Goal: Transaction & Acquisition: Purchase product/service

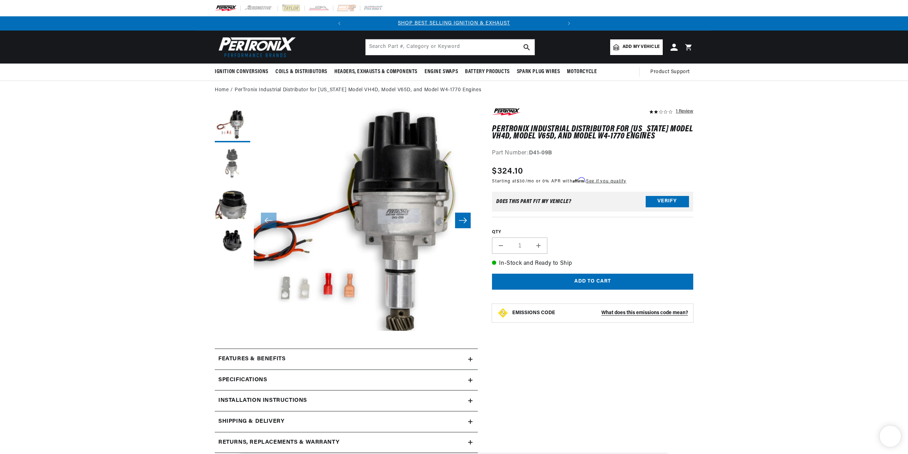
click at [222, 166] on button "Load image 2 in gallery view" at bounding box center [233, 164] width 36 height 36
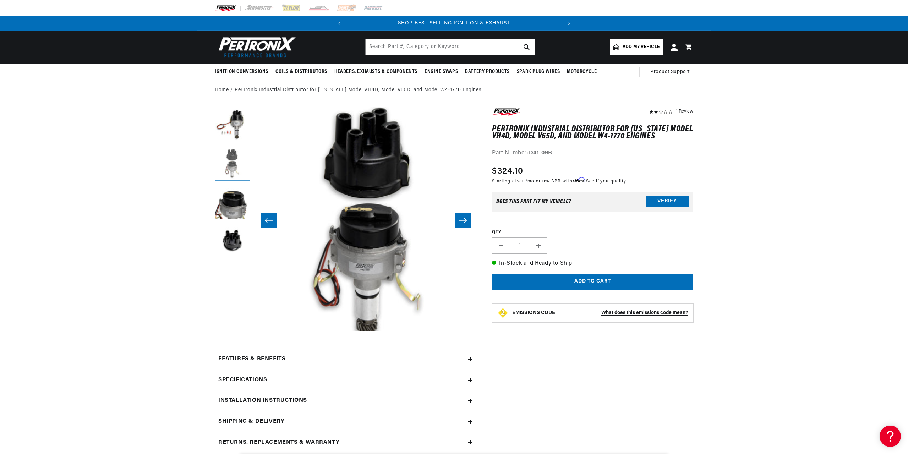
scroll to position [0, 224]
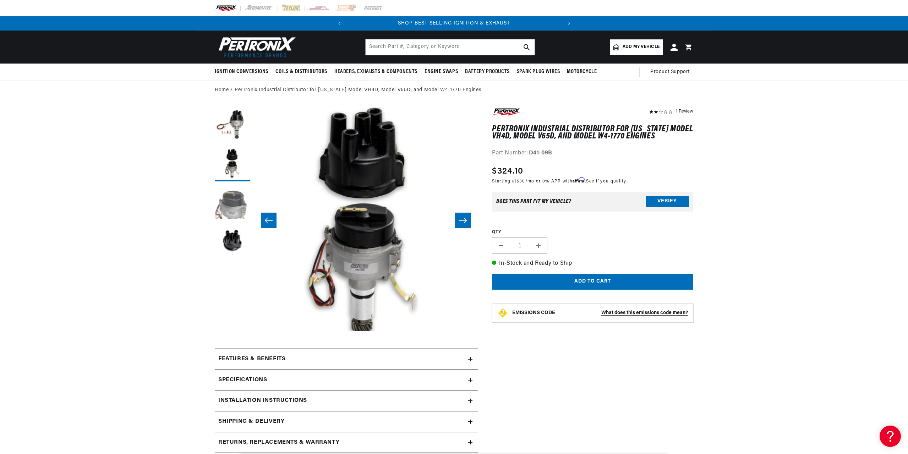
click at [231, 206] on button "Load image 3 in gallery view" at bounding box center [233, 203] width 36 height 36
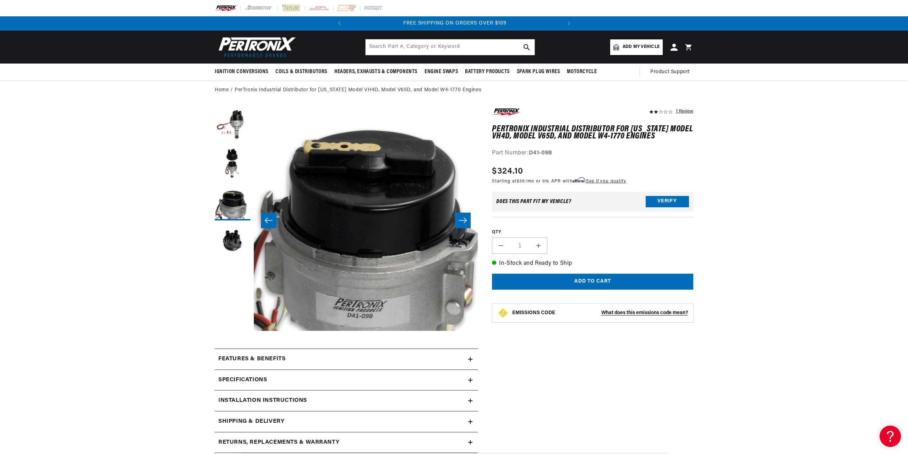
scroll to position [0, 215]
click at [576, 281] on button "Add to cart" at bounding box center [592, 282] width 201 height 16
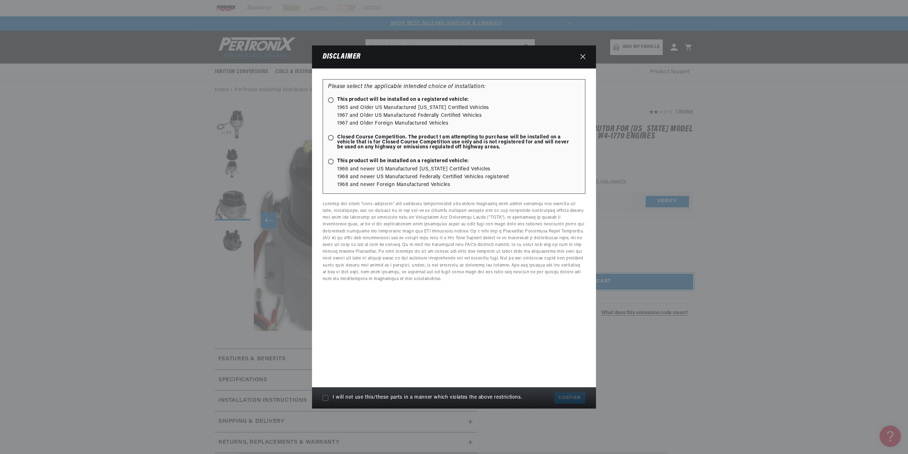
scroll to position [0, 0]
click at [329, 160] on icon at bounding box center [331, 162] width 4 height 4
click at [330, 160] on input "This product will be installed on a registered vehicle:" at bounding box center [332, 162] width 5 height 5
radio input "true"
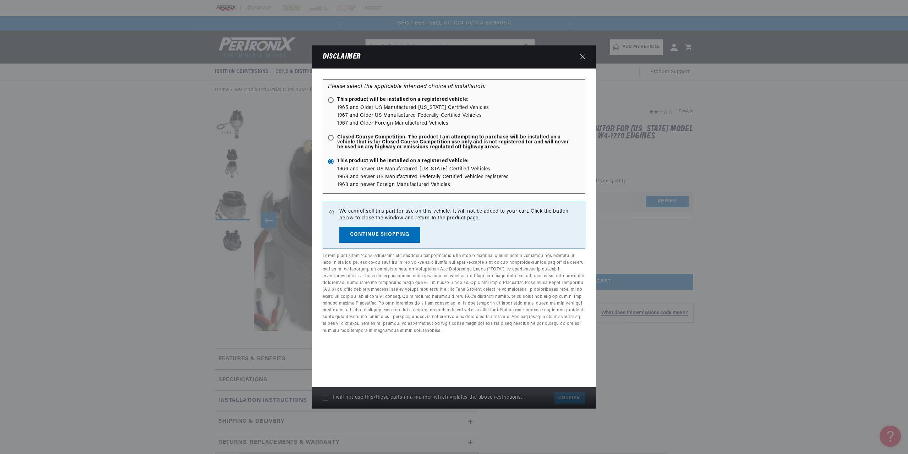
click at [328, 135] on span "Closed Course Competition. The product I am attempting to purchase will be inst…" at bounding box center [450, 142] width 245 height 15
click at [330, 136] on input "Closed Course Competition. The product I am attempting to purchase will be inst…" at bounding box center [332, 138] width 5 height 5
radio input "true"
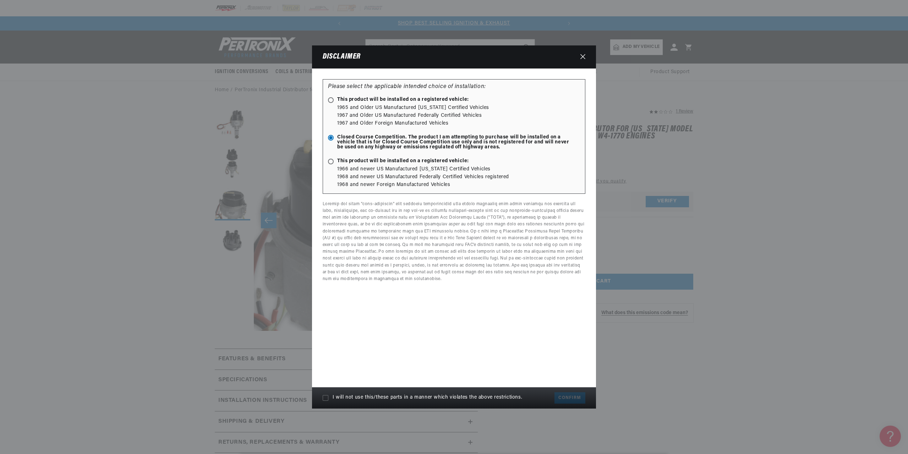
click at [324, 397] on icon at bounding box center [326, 398] width 6 height 6
click at [324, 397] on input "I will not use this/these parts in a manner which violates the above restrictio…" at bounding box center [326, 398] width 6 height 6
checkbox input "true"
click at [332, 98] on icon at bounding box center [331, 100] width 4 height 4
click at [332, 98] on input "This product will be installed on a registered vehicle:" at bounding box center [332, 100] width 5 height 5
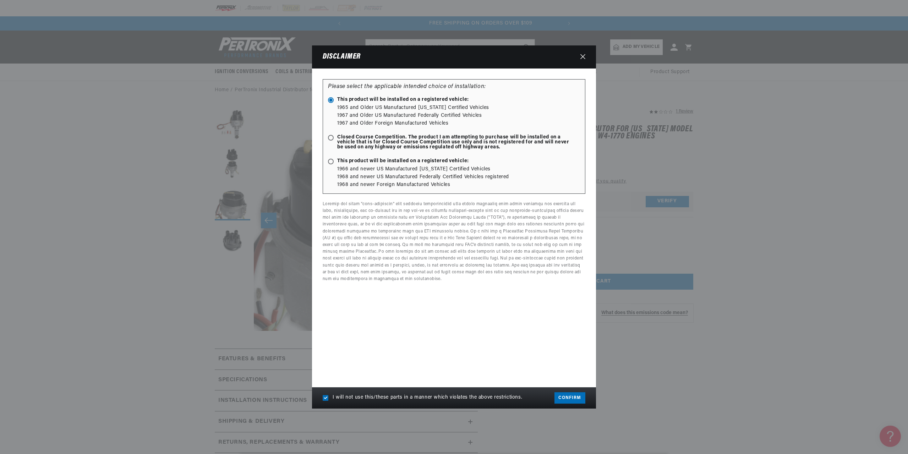
scroll to position [0, 215]
click at [326, 138] on div "Please select the applicable intended choice of installation: This product will…" at bounding box center [454, 136] width 263 height 115
radio input "false"
click at [334, 138] on span "Closed Course Competition. The product I am attempting to purchase will be inst…" at bounding box center [450, 142] width 245 height 15
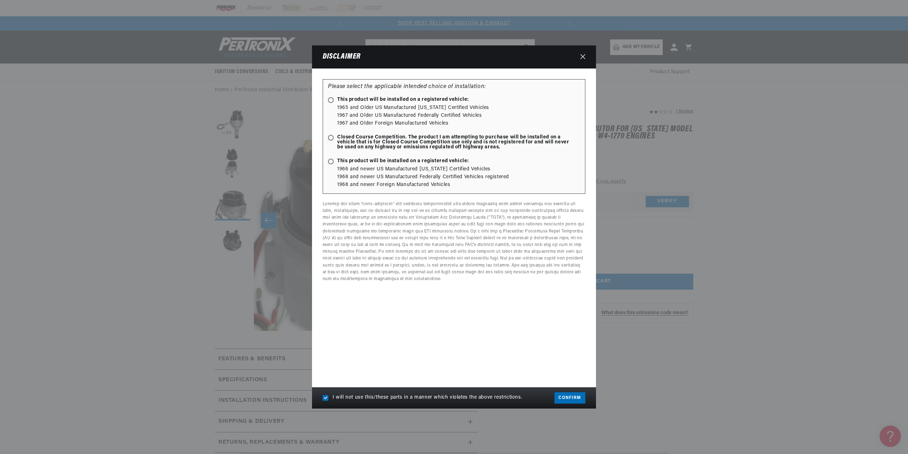
click at [334, 138] on input "Closed Course Competition. The product I am attempting to purchase will be inst…" at bounding box center [332, 138] width 5 height 5
radio input "true"
click at [572, 394] on button "Confirm" at bounding box center [570, 397] width 31 height 11
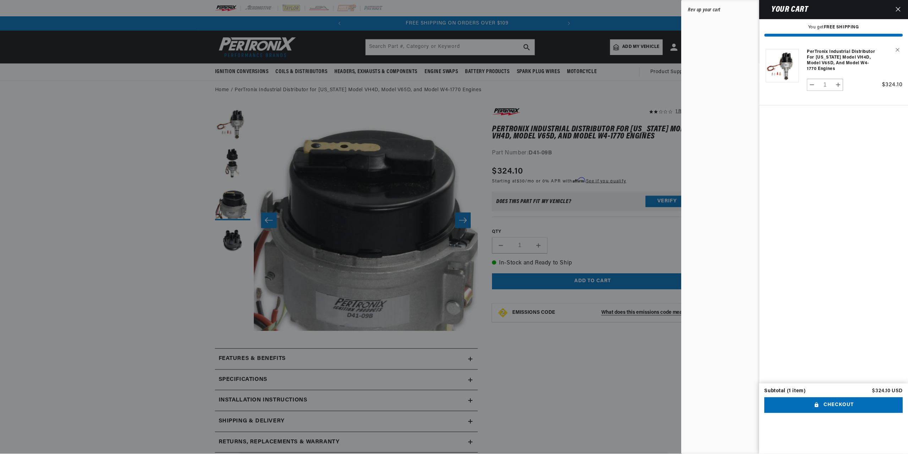
scroll to position [0, 215]
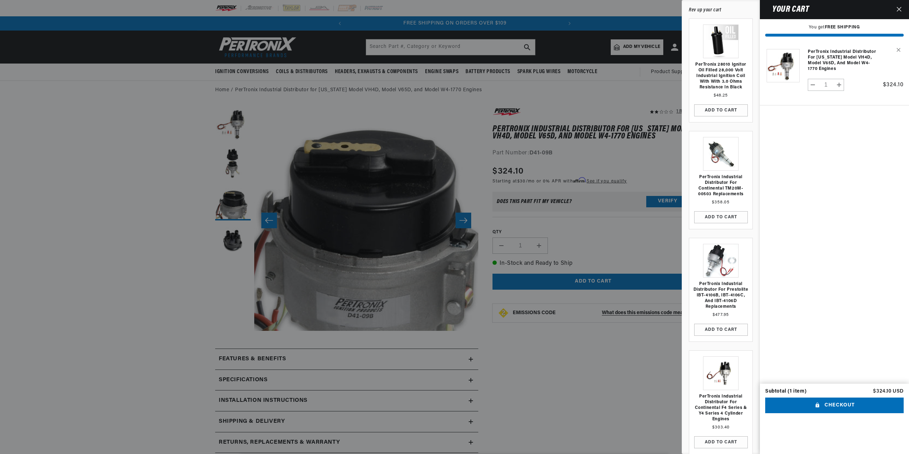
click at [901, 9] on icon "Close" at bounding box center [899, 9] width 5 height 5
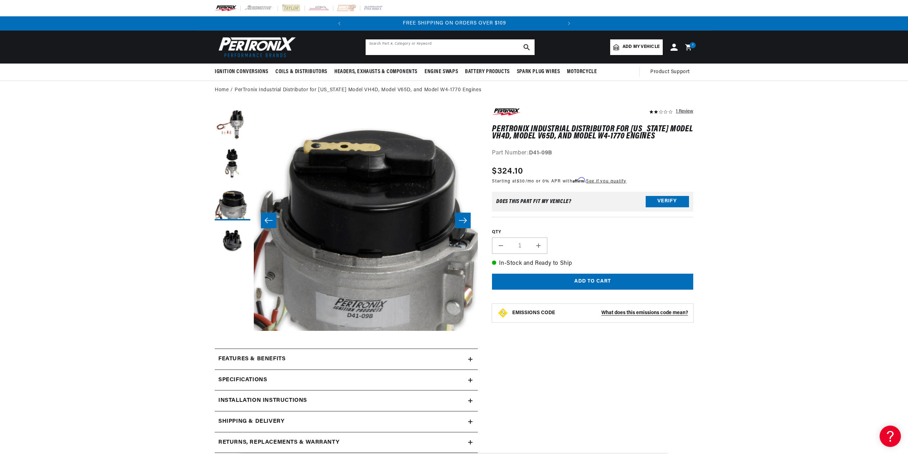
click at [426, 48] on input "text" at bounding box center [450, 47] width 169 height 16
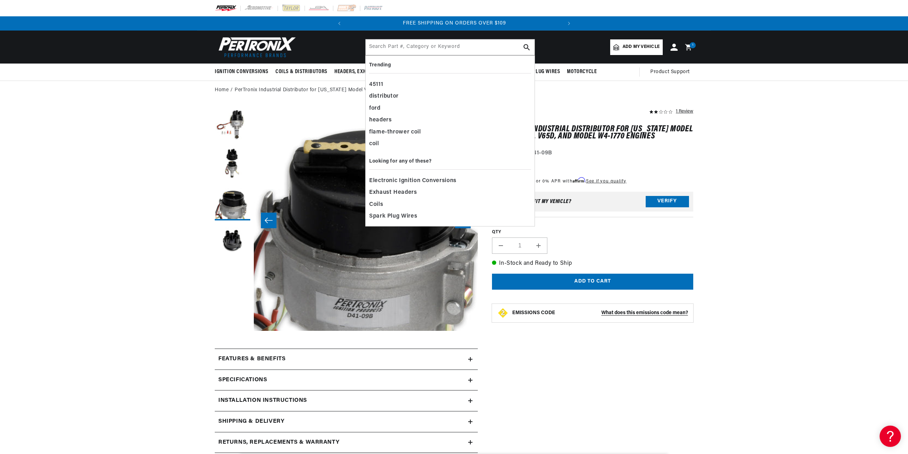
click at [591, 152] on div "Part Number: D41-09B" at bounding box center [592, 153] width 201 height 9
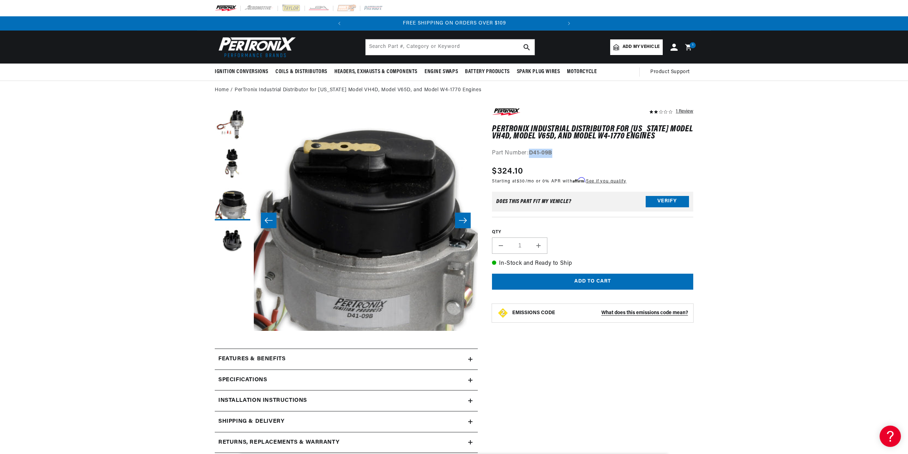
drag, startPoint x: 552, startPoint y: 151, endPoint x: 531, endPoint y: 154, distance: 21.5
click at [531, 154] on strong "D41-09B" at bounding box center [540, 153] width 23 height 6
copy strong "D41-09B"
click at [404, 48] on input "text" at bounding box center [450, 47] width 169 height 16
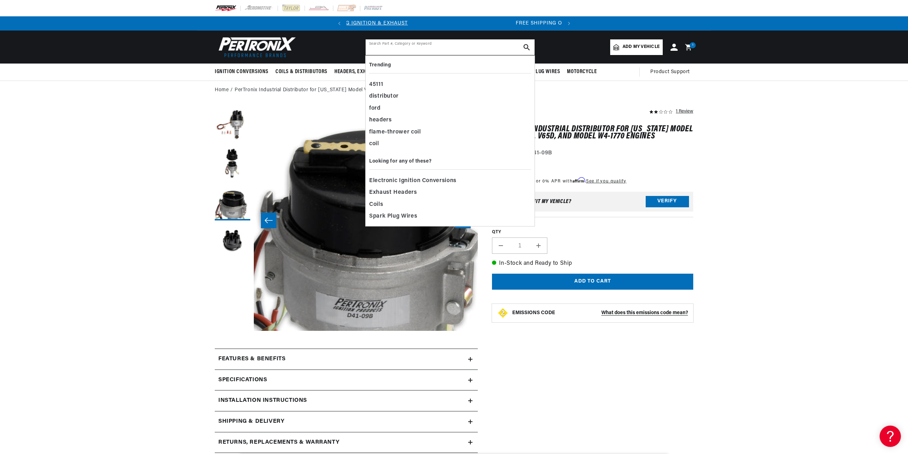
paste input "D41-09B"
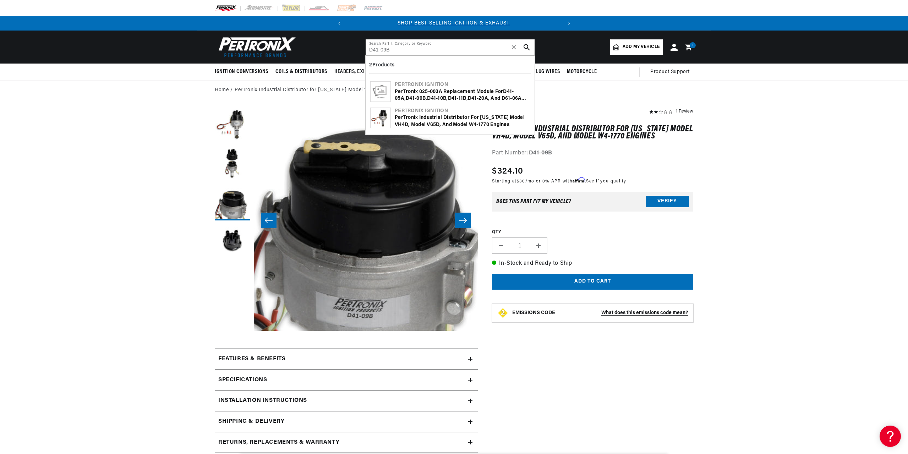
scroll to position [0, 0]
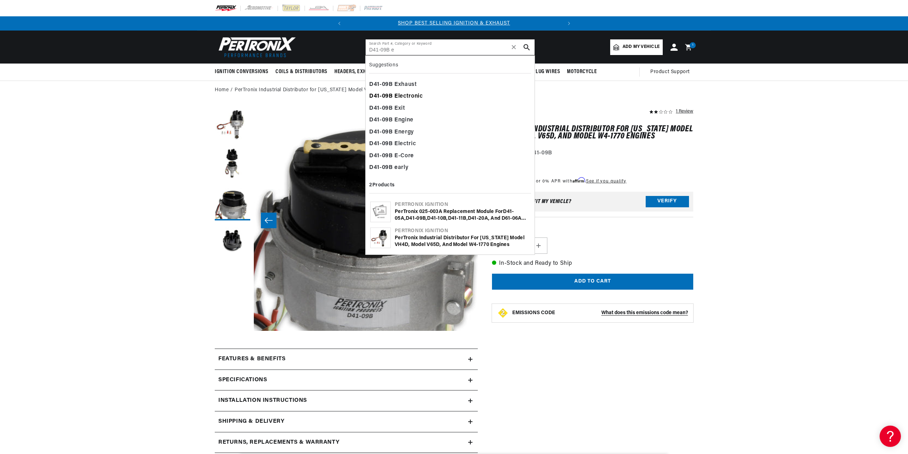
type input "D41-09B e"
click at [410, 99] on div "D41 - 09B E lectronic" at bounding box center [450, 97] width 162 height 12
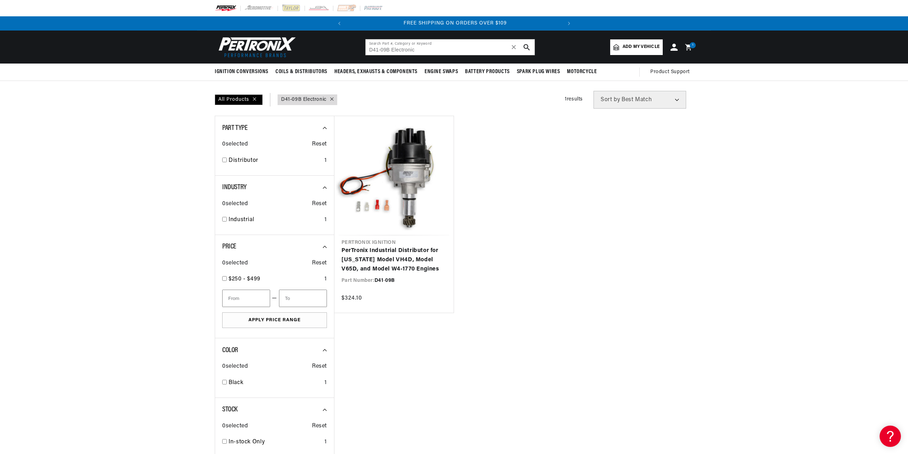
scroll to position [0, 215]
click at [333, 101] on icon at bounding box center [332, 99] width 4 height 4
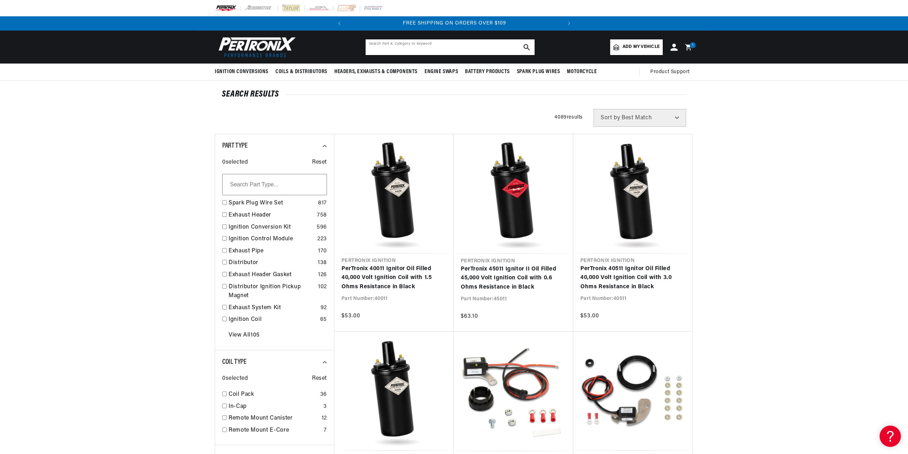
click at [446, 44] on input "D41-09B Electronic" at bounding box center [450, 47] width 169 height 16
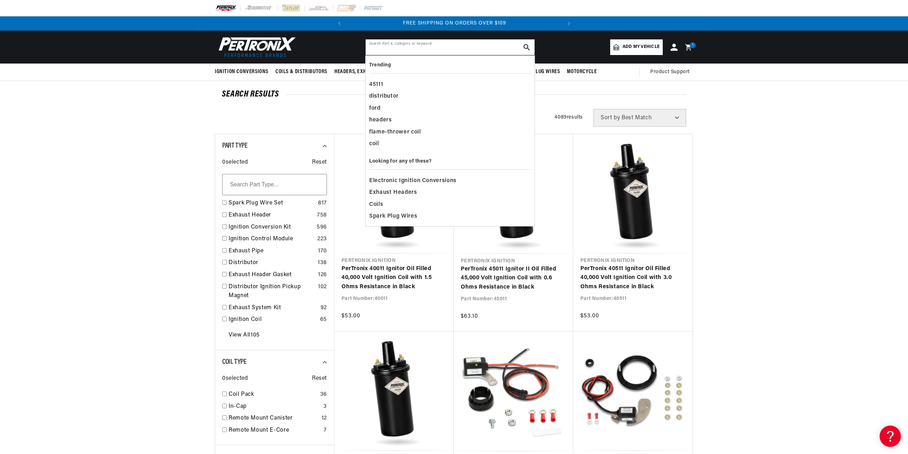
paste input "D41-09B"
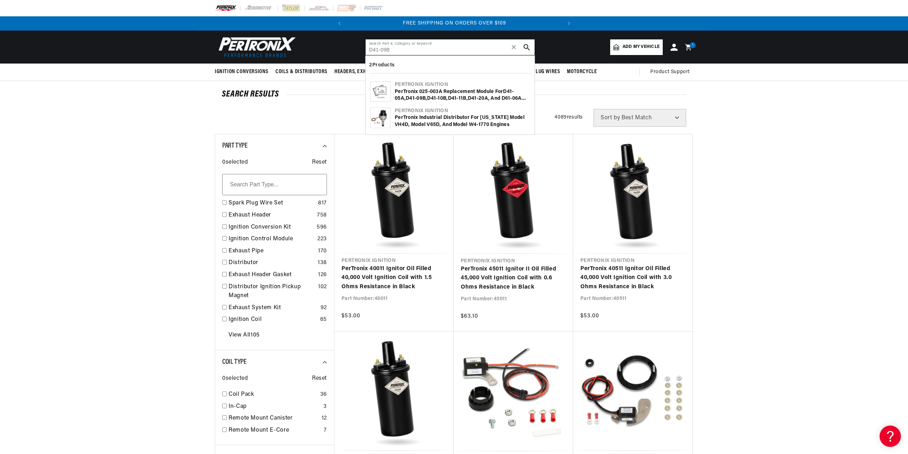
type input "D41-09B"
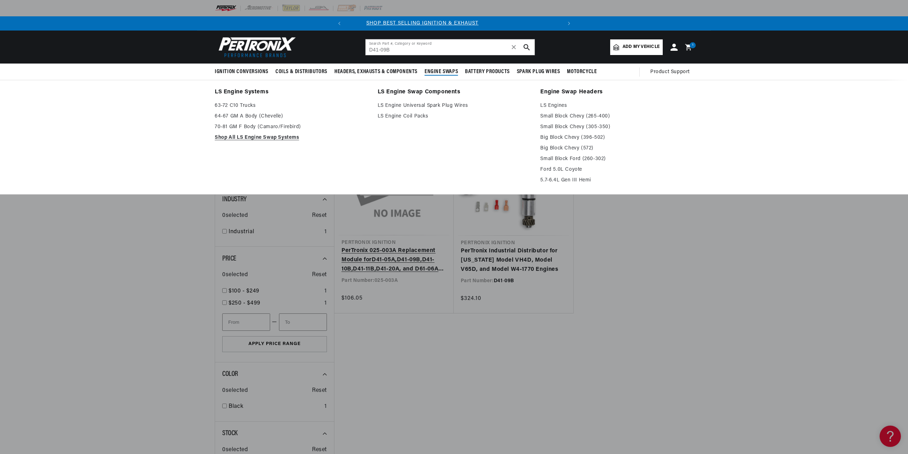
scroll to position [0, 9]
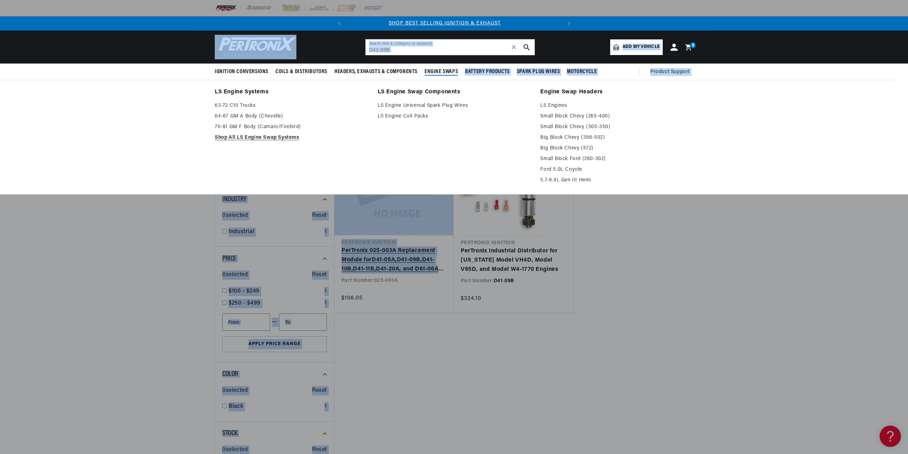
drag, startPoint x: 371, startPoint y: 164, endPoint x: 431, endPoint y: 261, distance: 114.0
click at [403, 237] on body "Skip to content Your cart You get FREE SHIPPING Product image Product Total Qua…" at bounding box center [454, 440] width 908 height 881
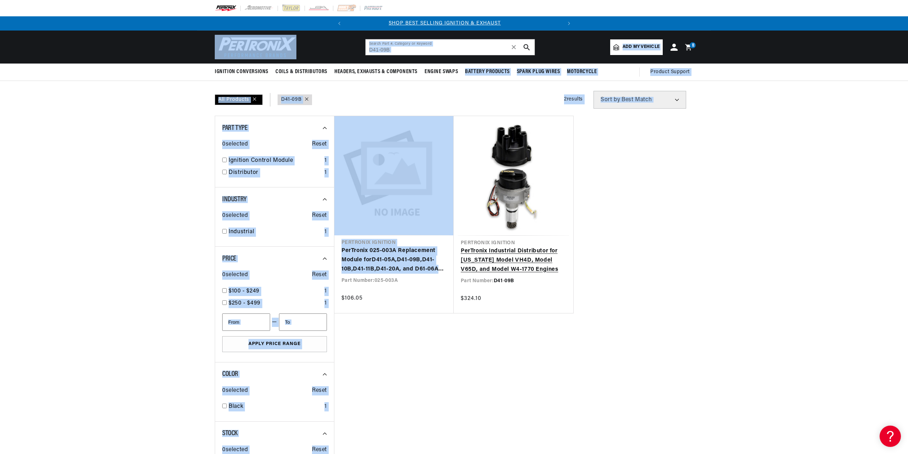
scroll to position [0, 0]
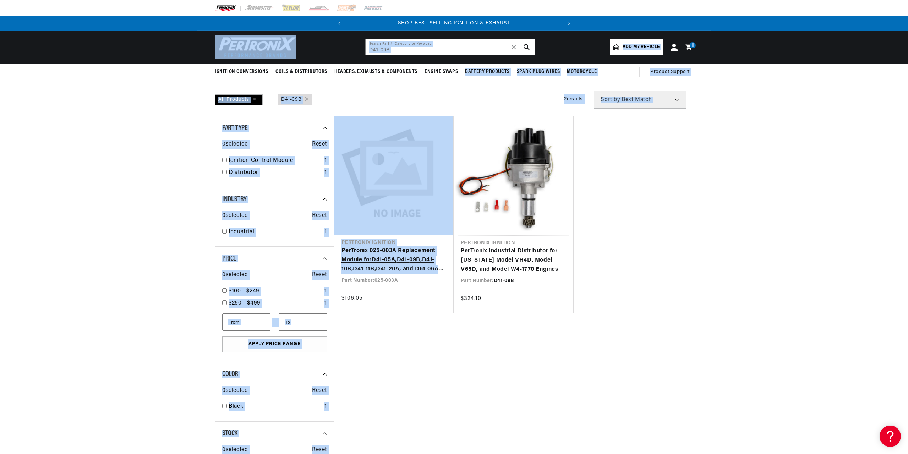
click at [423, 246] on link "PerTronix 025-003A Replacement Module for D41 -05A, D41 - 09B , D41 -10B, D41 -…" at bounding box center [394, 259] width 105 height 27
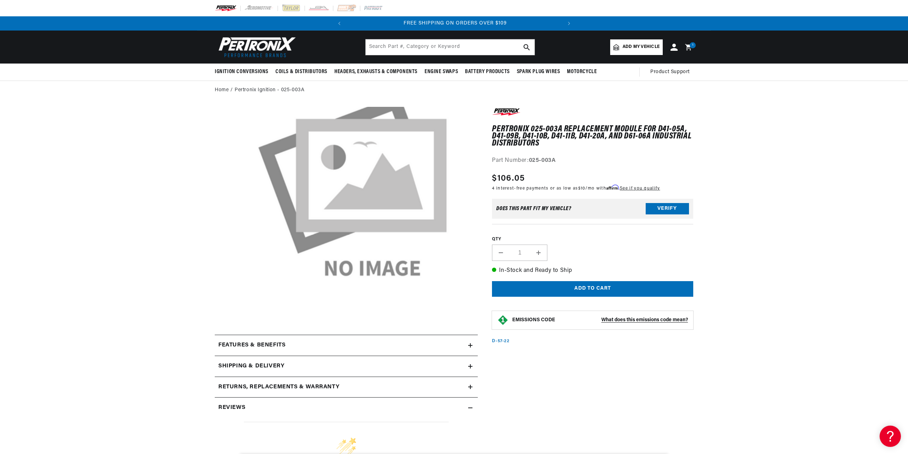
scroll to position [0, 215]
click at [689, 47] on icon at bounding box center [688, 47] width 7 height 7
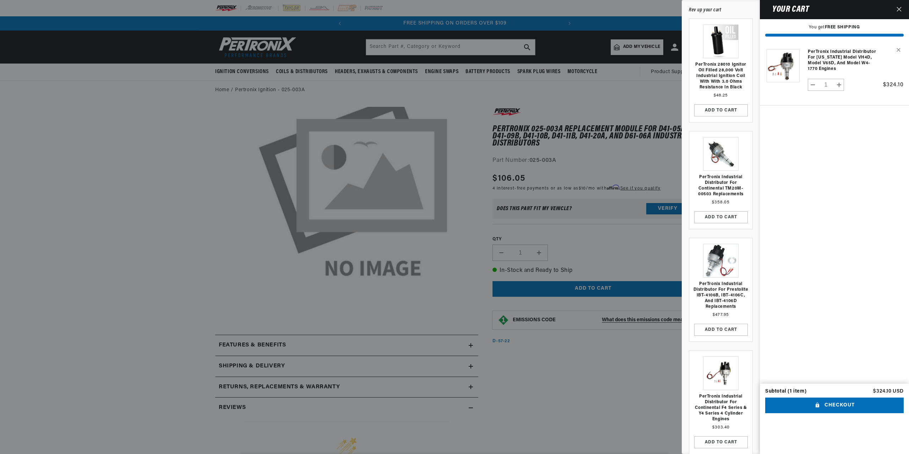
click at [579, 175] on div at bounding box center [454, 227] width 909 height 454
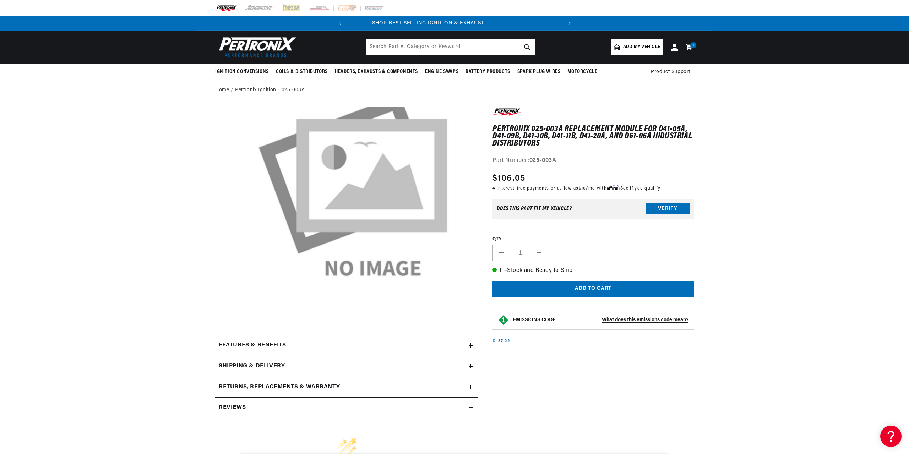
scroll to position [0, 0]
click at [695, 47] on div "1 1 item" at bounding box center [693, 45] width 6 height 6
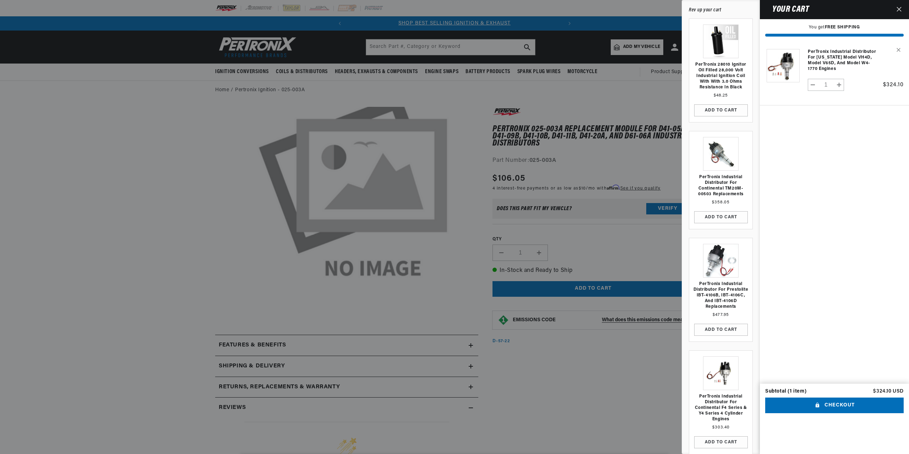
click at [787, 70] on link "Your cart" at bounding box center [783, 68] width 36 height 53
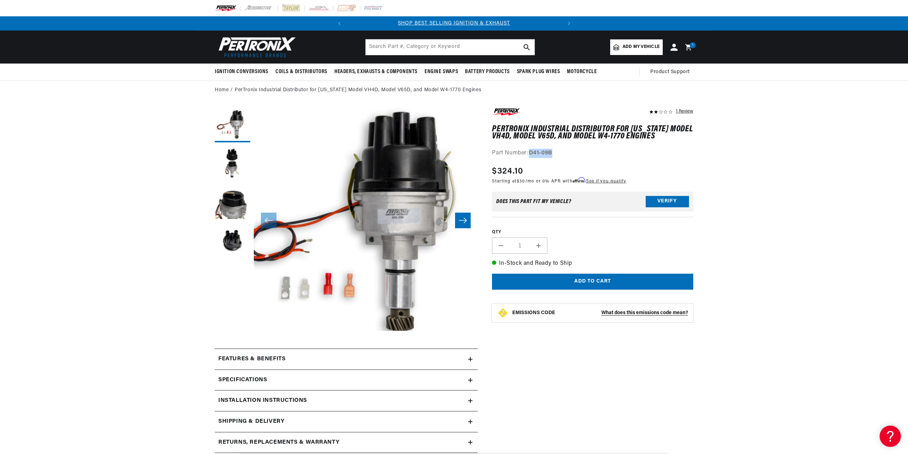
drag, startPoint x: 547, startPoint y: 152, endPoint x: 532, endPoint y: 152, distance: 15.3
click at [532, 152] on div "Part Number: D41-09B" at bounding box center [592, 153] width 201 height 9
